Goal: Browse casually: Explore the website without a specific task or goal

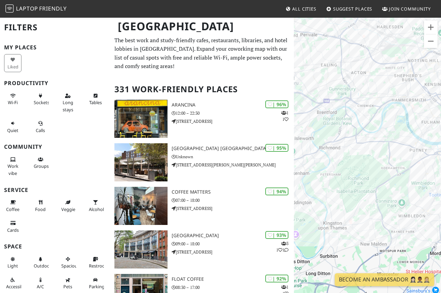
drag, startPoint x: 359, startPoint y: 160, endPoint x: 394, endPoint y: 269, distance: 114.2
click at [394, 267] on div "To navigate, press the arrow keys." at bounding box center [367, 163] width 147 height 293
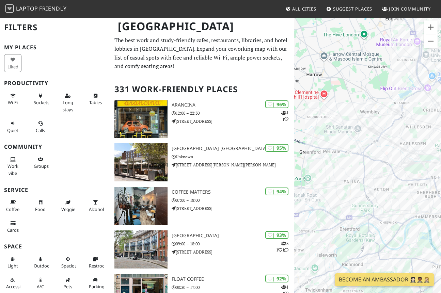
drag, startPoint x: 398, startPoint y: 230, endPoint x: 312, endPoint y: 179, distance: 100.4
click at [312, 179] on div "To navigate, press the arrow keys." at bounding box center [367, 163] width 147 height 293
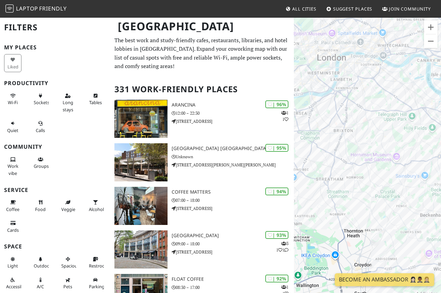
drag, startPoint x: 374, startPoint y: 169, endPoint x: 377, endPoint y: 240, distance: 70.5
click at [376, 239] on div "To navigate, press the arrow keys." at bounding box center [367, 163] width 147 height 293
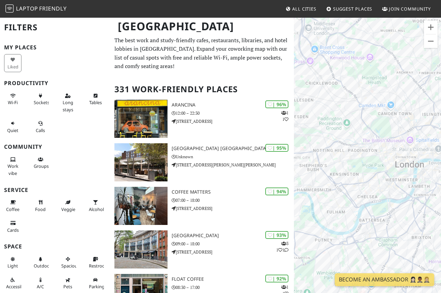
drag, startPoint x: 362, startPoint y: 217, endPoint x: 431, endPoint y: 202, distance: 70.8
click at [431, 202] on div "To navigate, press the arrow keys." at bounding box center [367, 163] width 147 height 293
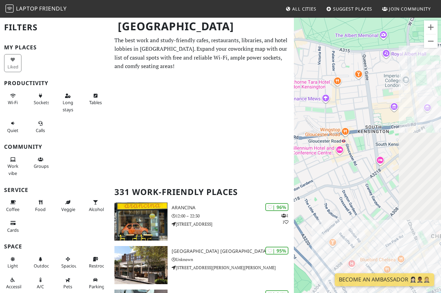
drag, startPoint x: 366, startPoint y: 184, endPoint x: 294, endPoint y: 97, distance: 113.2
click at [294, 97] on div "To navigate, press the arrow keys." at bounding box center [367, 163] width 147 height 293
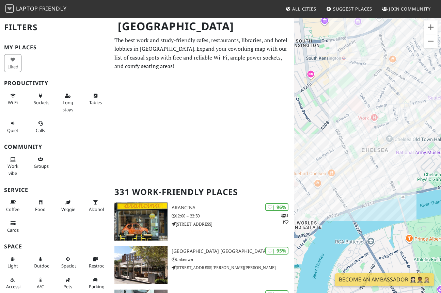
drag, startPoint x: 355, startPoint y: 96, endPoint x: 355, endPoint y: 116, distance: 20.4
click at [355, 116] on div "To navigate, press the arrow keys." at bounding box center [367, 163] width 147 height 293
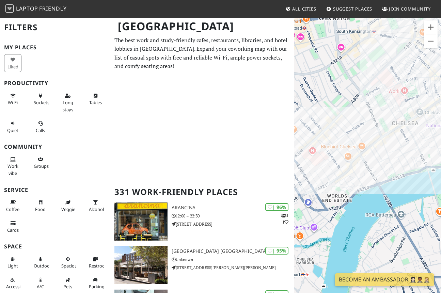
drag, startPoint x: 367, startPoint y: 166, endPoint x: 397, endPoint y: 134, distance: 44.1
click at [397, 134] on div "To navigate, press the arrow keys." at bounding box center [367, 163] width 147 height 293
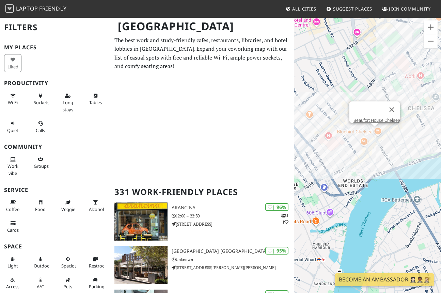
click at [373, 132] on div "To navigate, press the arrow keys. [GEOGRAPHIC_DATA]" at bounding box center [367, 163] width 147 height 293
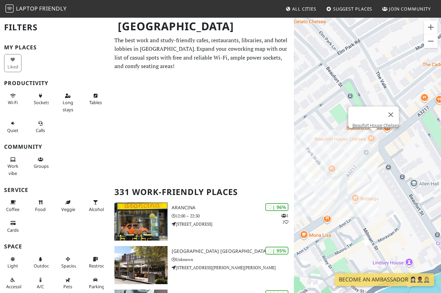
drag, startPoint x: 396, startPoint y: 161, endPoint x: 396, endPoint y: 151, distance: 10.2
click at [396, 151] on div "To navigate, press the arrow keys. [GEOGRAPHIC_DATA]" at bounding box center [367, 163] width 147 height 293
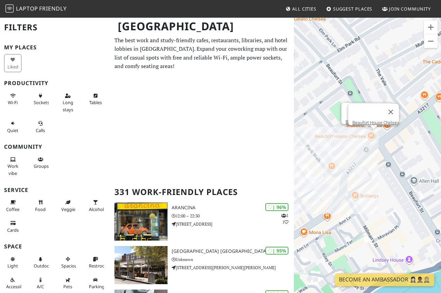
click at [366, 137] on div "To navigate, press the arrow keys. [GEOGRAPHIC_DATA] [GEOGRAPHIC_DATA]" at bounding box center [367, 163] width 147 height 293
click at [375, 133] on div "To navigate, press the arrow keys. [GEOGRAPHIC_DATA] [GEOGRAPHIC_DATA]" at bounding box center [367, 163] width 147 height 293
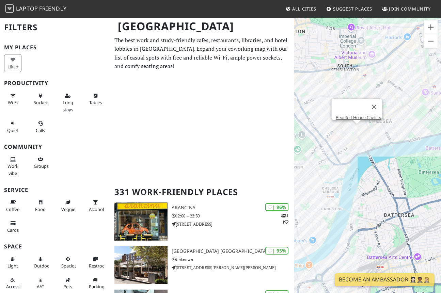
drag, startPoint x: 380, startPoint y: 135, endPoint x: 374, endPoint y: 142, distance: 9.4
click at [375, 142] on div "To navigate, press the arrow keys. [GEOGRAPHIC_DATA]" at bounding box center [367, 163] width 147 height 293
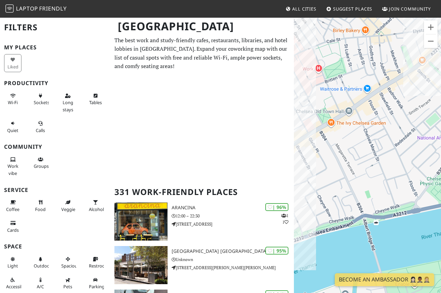
drag, startPoint x: 372, startPoint y: 123, endPoint x: 318, endPoint y: 161, distance: 65.6
click at [320, 161] on div "To navigate, press the arrow keys. [GEOGRAPHIC_DATA]" at bounding box center [367, 163] width 147 height 293
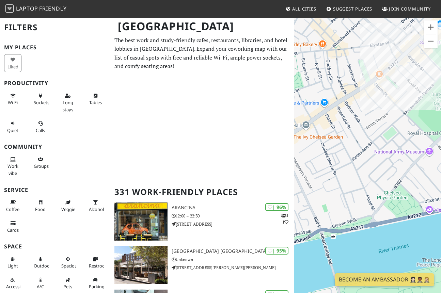
drag, startPoint x: 344, startPoint y: 104, endPoint x: 378, endPoint y: 96, distance: 34.5
click at [359, 101] on div "To navigate, press the arrow keys. [GEOGRAPHIC_DATA]" at bounding box center [367, 163] width 147 height 293
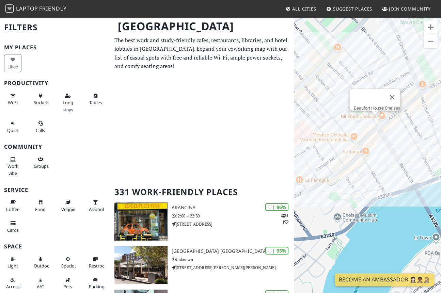
drag, startPoint x: 346, startPoint y: 129, endPoint x: 440, endPoint y: 74, distance: 109.6
click at [440, 74] on div "To navigate, press the arrow keys. [GEOGRAPHIC_DATA]" at bounding box center [367, 163] width 147 height 293
